Goal: Navigation & Orientation: Find specific page/section

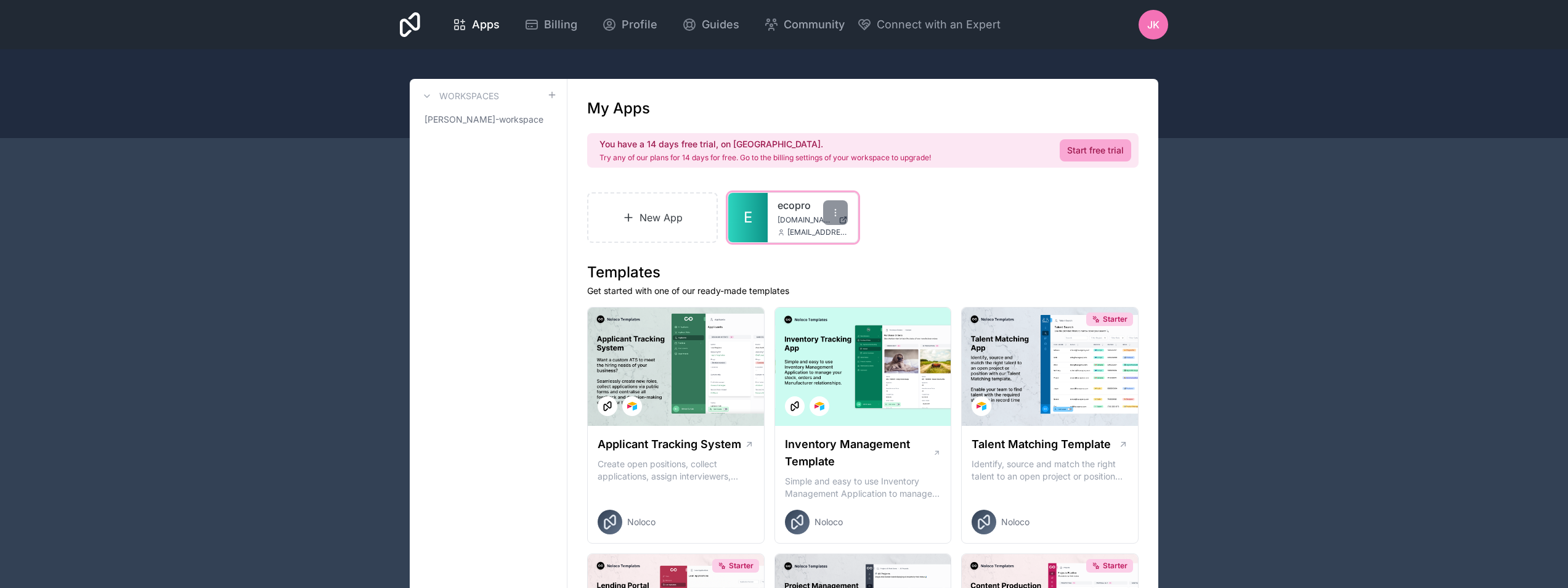
click at [791, 220] on span "[DOMAIN_NAME]" at bounding box center [805, 220] width 56 height 10
click at [443, 123] on span "[PERSON_NAME]-workspace" at bounding box center [481, 119] width 112 height 13
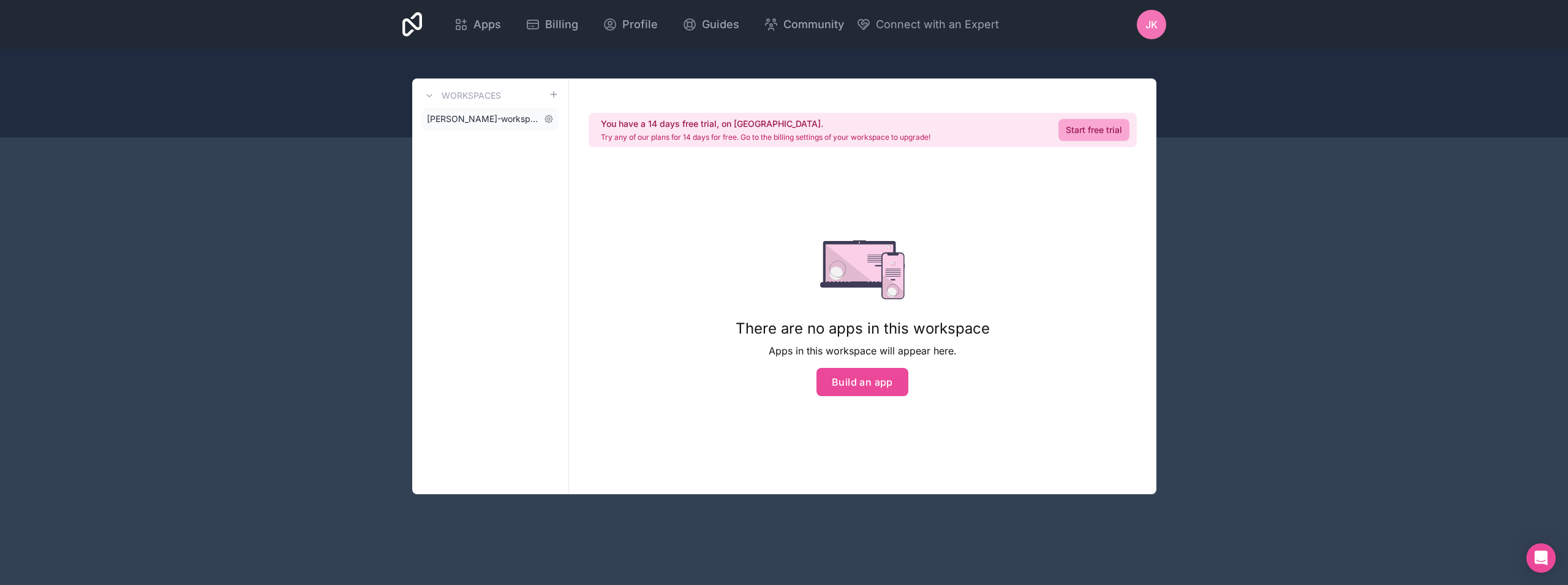
click at [441, 122] on span "[PERSON_NAME]-workspace" at bounding box center [483, 119] width 112 height 13
click at [503, 117] on span "[PERSON_NAME]-workspace" at bounding box center [483, 119] width 112 height 13
click at [492, 96] on h3 "Workspaces" at bounding box center [471, 95] width 60 height 13
